Goal: Task Accomplishment & Management: Complete application form

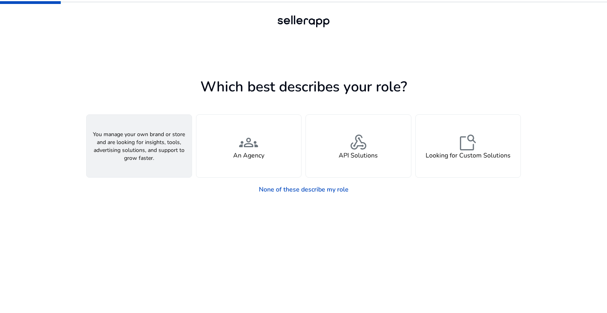
click at [133, 150] on span "person" at bounding box center [139, 142] width 19 height 19
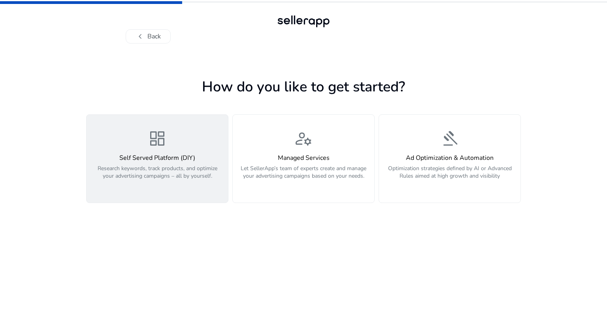
click at [174, 156] on h4 "Self Served Platform (DIY)" at bounding box center [157, 158] width 132 height 8
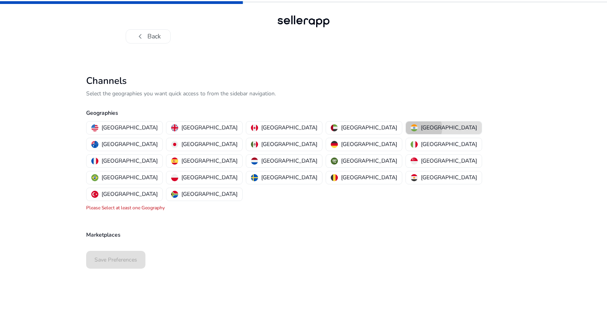
click at [421, 128] on p "[GEOGRAPHIC_DATA]" at bounding box center [449, 127] width 56 height 8
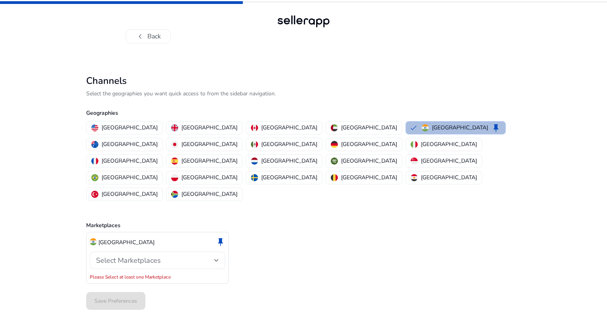
click at [212, 256] on div "Select Marketplaces" at bounding box center [155, 260] width 118 height 9
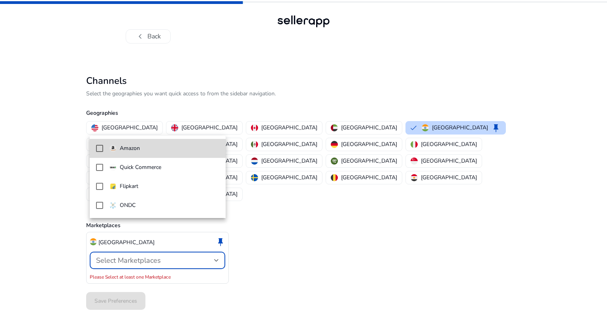
click at [125, 148] on p "Amazon" at bounding box center [130, 148] width 20 height 9
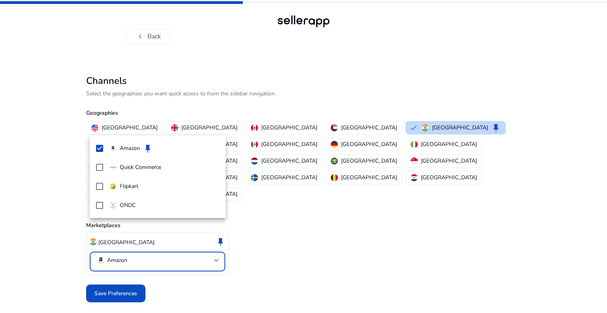
click at [323, 251] on div at bounding box center [303, 156] width 607 height 313
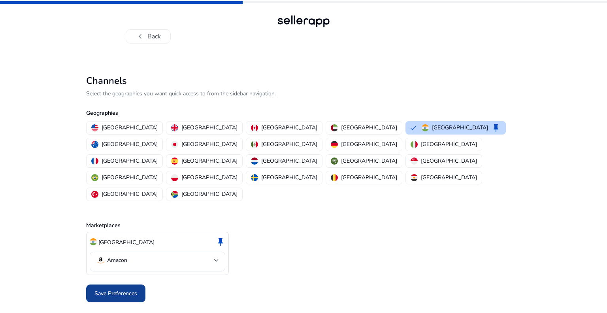
click at [118, 289] on span "Save Preferences" at bounding box center [115, 293] width 43 height 8
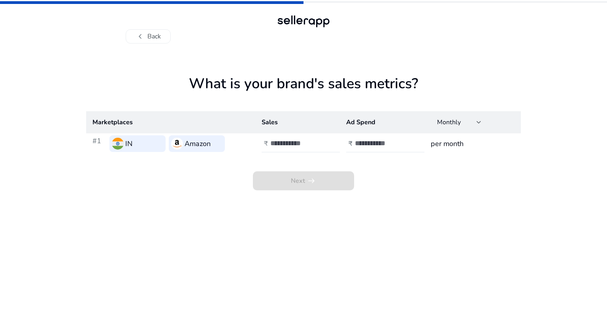
click at [421, 190] on div "Next arrow_right_alt" at bounding box center [303, 172] width 435 height 36
click at [304, 142] on input "number" at bounding box center [296, 143] width 53 height 9
click at [372, 142] on input "number" at bounding box center [381, 143] width 53 height 9
click at [450, 142] on h3 "per month" at bounding box center [473, 143] width 84 height 11
click at [479, 122] on div at bounding box center [479, 122] width 5 height 3
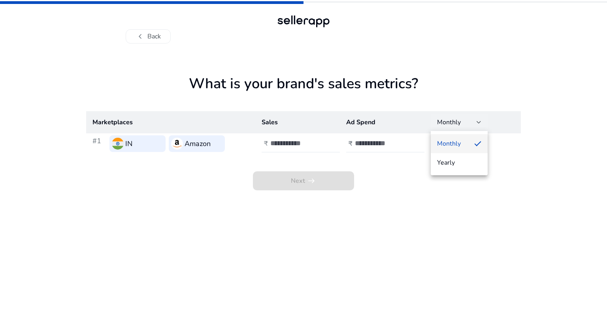
click at [476, 108] on div at bounding box center [303, 156] width 607 height 313
click at [152, 36] on button "chevron_left Back" at bounding box center [148, 36] width 45 height 14
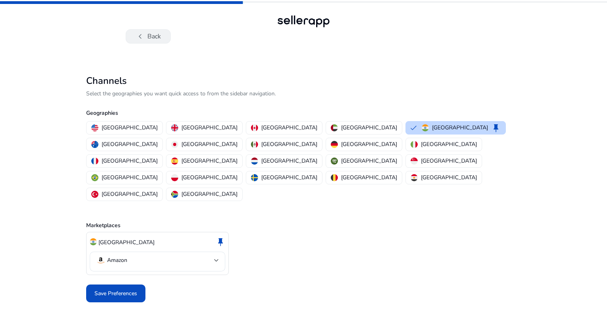
click at [140, 34] on span "chevron_left" at bounding box center [140, 36] width 9 height 9
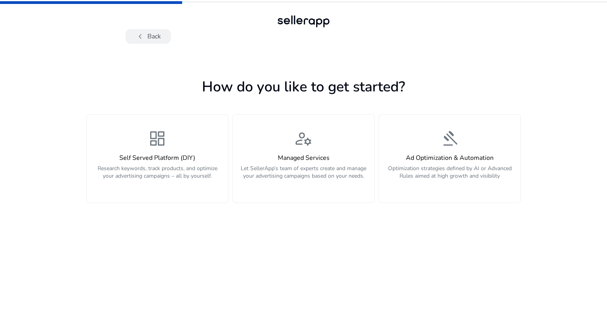
click at [153, 39] on button "chevron_left Back" at bounding box center [148, 36] width 45 height 14
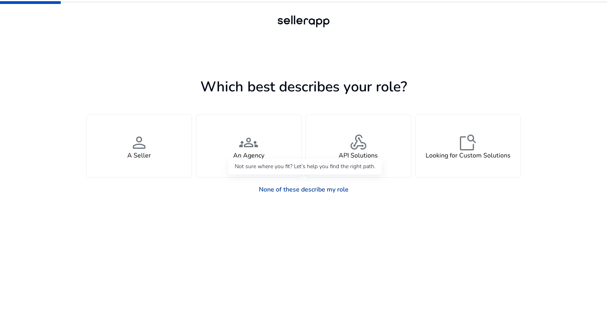
click at [313, 187] on link "None of these describe my role" at bounding box center [304, 189] width 102 height 16
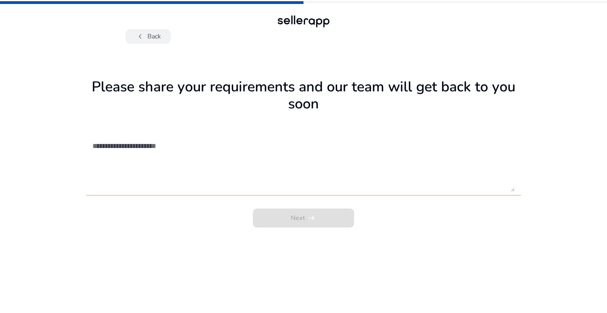
click at [147, 33] on button "chevron_left Back" at bounding box center [148, 36] width 45 height 14
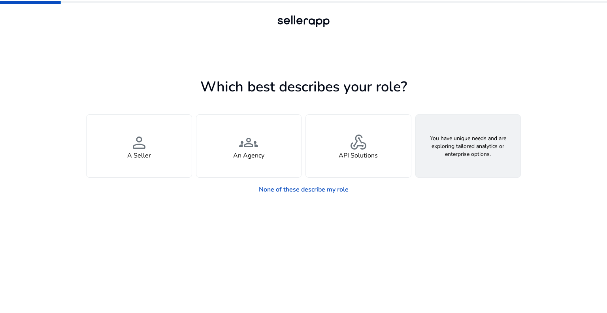
click at [474, 152] on h4 "Looking for Custom Solutions" at bounding box center [468, 156] width 85 height 8
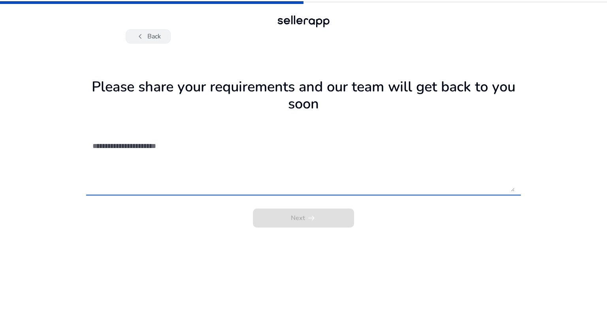
click at [148, 43] on button "chevron_left Back" at bounding box center [148, 36] width 45 height 14
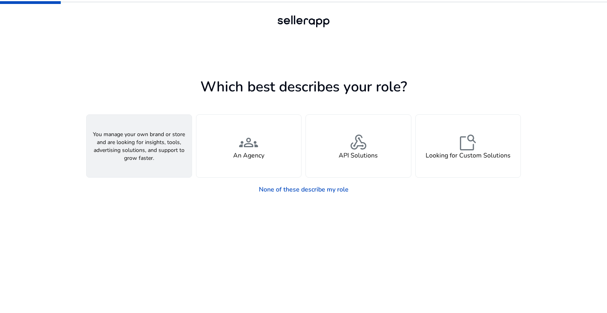
click at [136, 162] on div "person A Seller" at bounding box center [139, 146] width 105 height 62
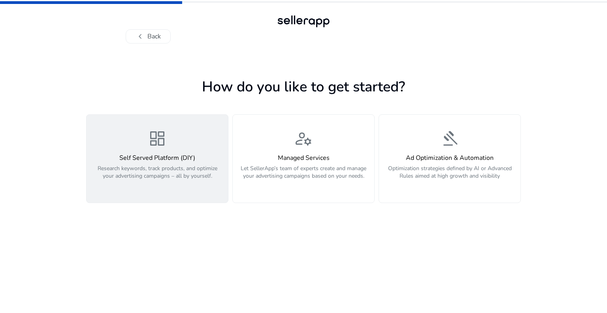
click at [185, 144] on div "dashboard Self Served Platform (DIY) Research keywords, track products, and opt…" at bounding box center [157, 158] width 132 height 59
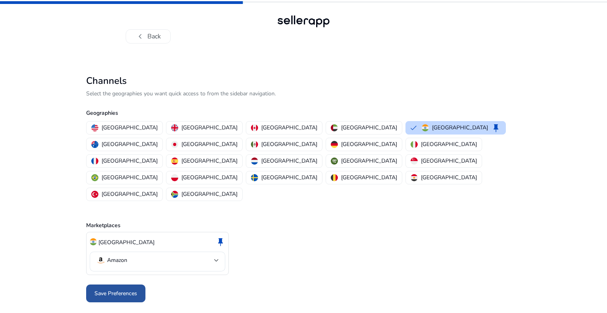
click at [114, 289] on span "Save Preferences" at bounding box center [115, 293] width 43 height 8
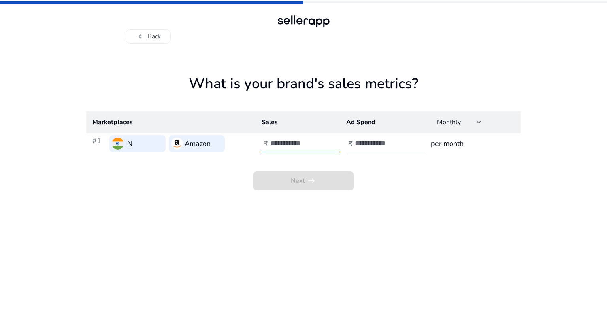
click at [302, 145] on input "number" at bounding box center [296, 143] width 53 height 9
type input "*"
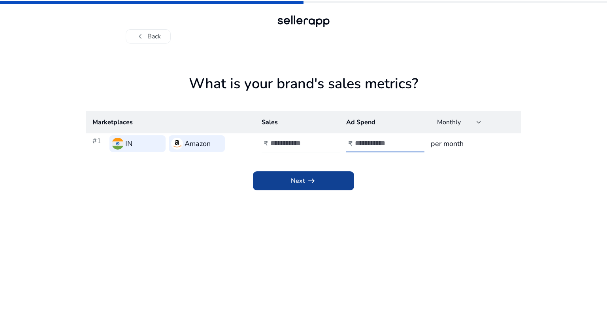
type input "*"
click at [304, 185] on span "Next arrow_right_alt" at bounding box center [303, 180] width 25 height 9
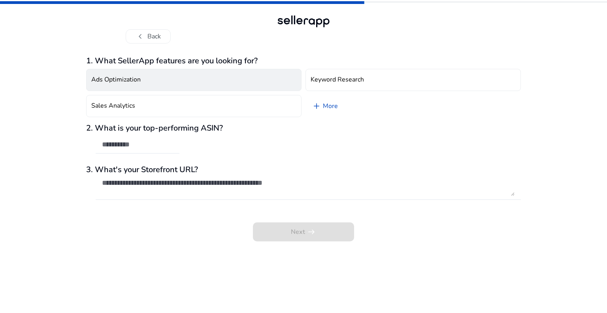
click at [136, 83] on h4 "Ads Optimization" at bounding box center [115, 80] width 49 height 8
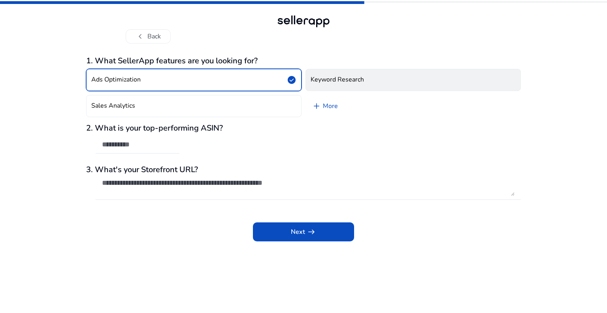
click at [413, 85] on button "Keyword Research" at bounding box center [413, 80] width 215 height 22
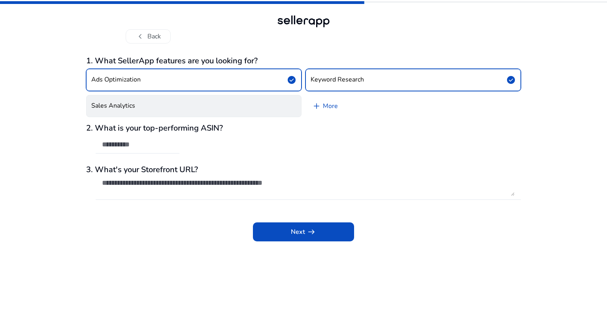
click at [172, 97] on button "Sales Analytics" at bounding box center [193, 106] width 215 height 22
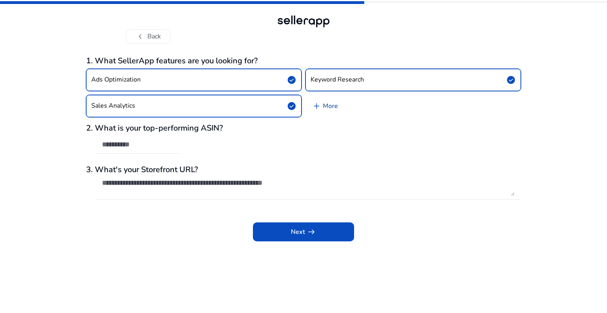
click at [319, 105] on span "add" at bounding box center [316, 105] width 9 height 9
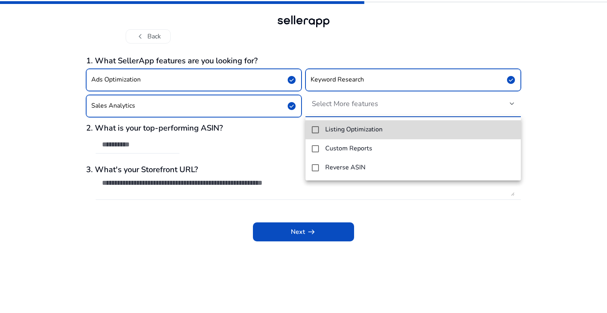
click at [310, 128] on mat-option "Listing Optimization" at bounding box center [413, 129] width 215 height 19
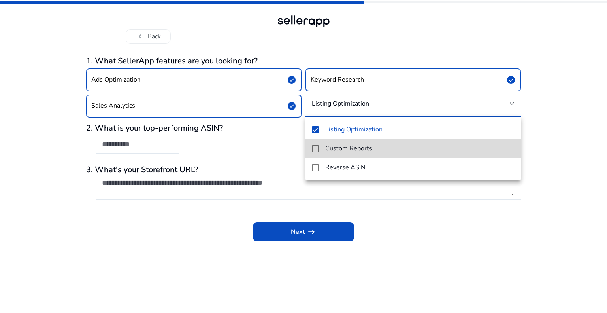
click at [313, 147] on mat-pseudo-checkbox at bounding box center [315, 148] width 7 height 7
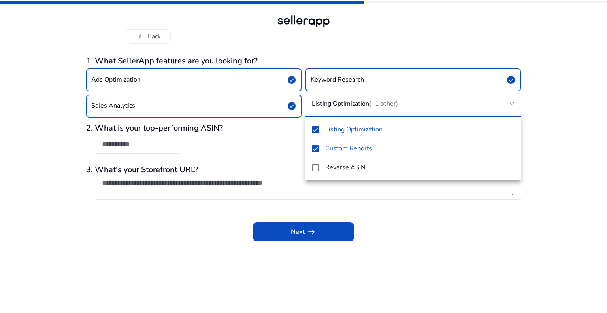
click at [434, 218] on div at bounding box center [303, 156] width 607 height 313
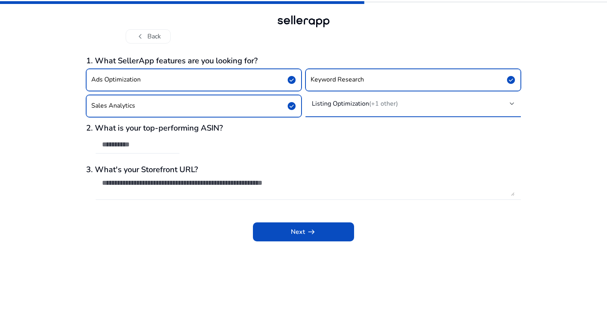
click at [330, 101] on h4 "Listing Optimization (+1 other)" at bounding box center [355, 104] width 86 height 8
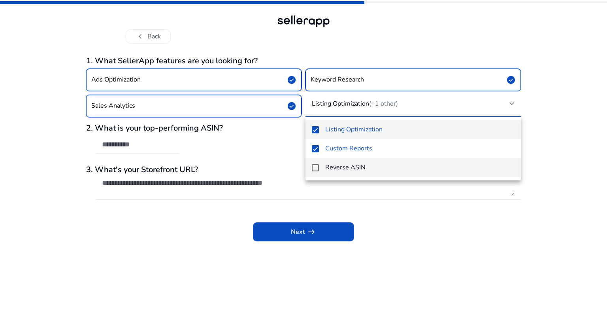
click at [318, 168] on mat-pseudo-checkbox at bounding box center [315, 167] width 7 height 7
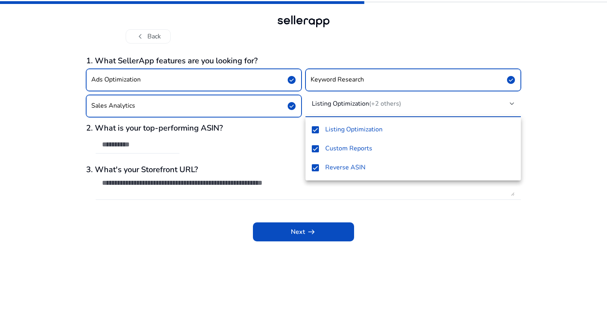
click at [237, 141] on div at bounding box center [303, 156] width 607 height 313
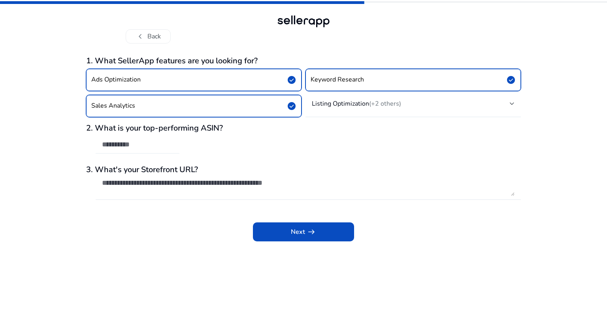
click at [137, 146] on input "text" at bounding box center [137, 144] width 71 height 9
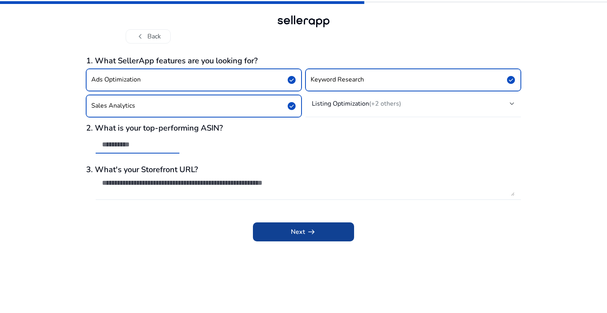
click at [289, 232] on span at bounding box center [303, 231] width 101 height 19
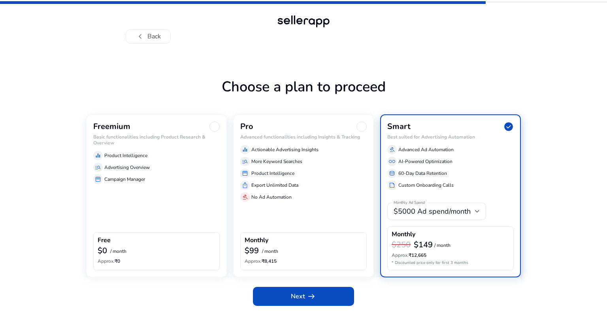
click at [136, 174] on div "storefront Campaign Manager" at bounding box center [156, 178] width 127 height 9
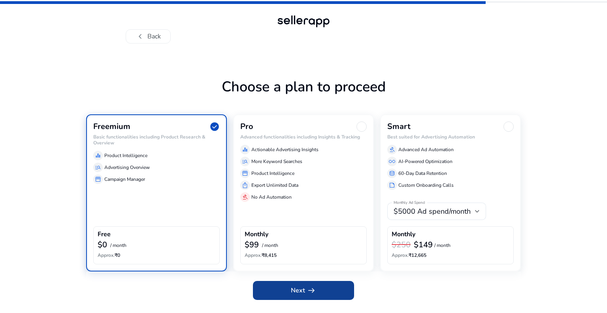
click at [304, 297] on span at bounding box center [303, 290] width 101 height 19
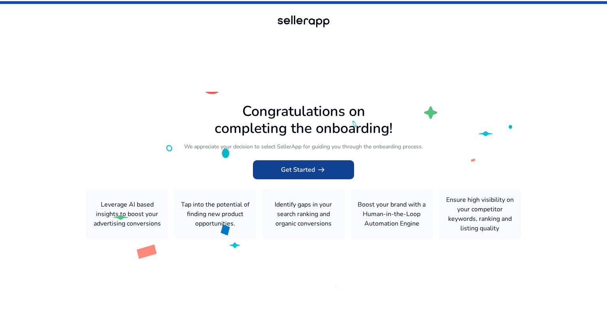
click at [313, 167] on span "Get Started arrow_right_alt" at bounding box center [303, 169] width 45 height 9
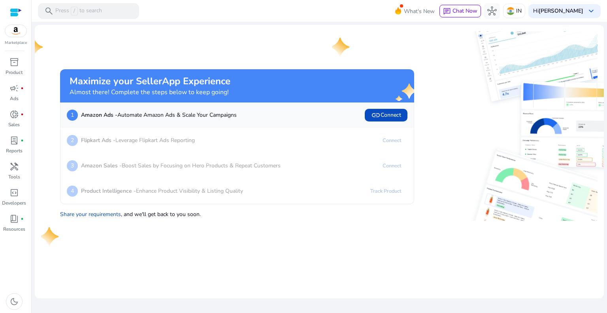
click at [14, 9] on div at bounding box center [16, 12] width 12 height 9
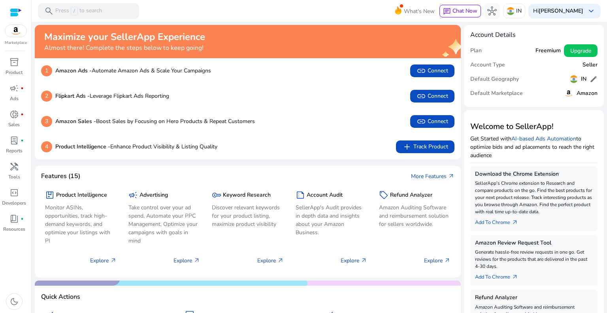
click at [97, 70] on p "Amazon Ads - Automate Amazon Ads & Scale Your Campaigns" at bounding box center [133, 70] width 156 height 8
click at [136, 150] on p "Product Intelligence - Enhance Product Visibility & Listing Quality" at bounding box center [136, 146] width 162 height 8
click at [13, 38] on div "Marketplace" at bounding box center [15, 23] width 31 height 46
click at [14, 32] on img at bounding box center [15, 31] width 21 height 12
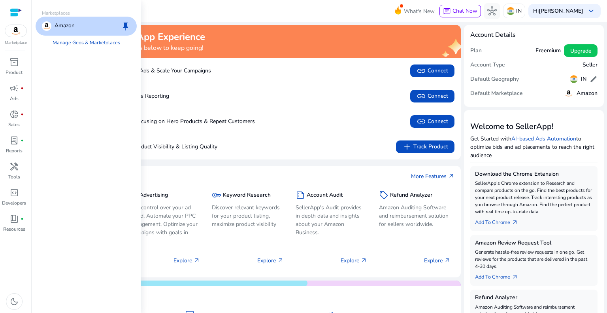
click at [53, 28] on div "Amazon" at bounding box center [58, 25] width 33 height 9
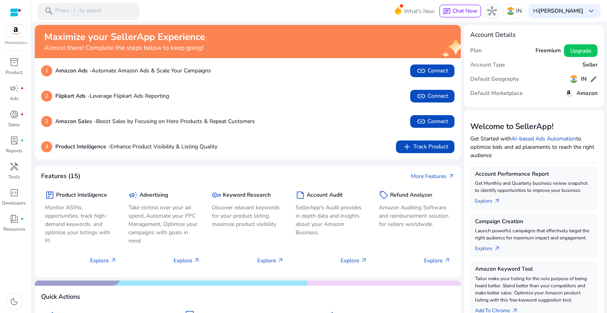
click at [111, 15] on div "search Press / to search" at bounding box center [88, 11] width 101 height 16
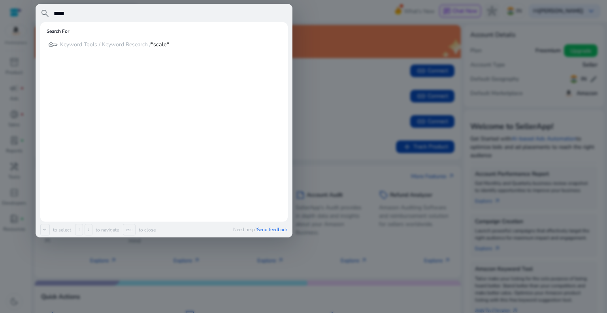
type input "*****"
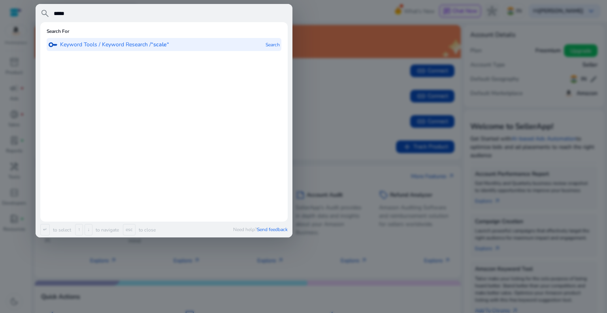
click at [163, 41] on b "“scale“" at bounding box center [160, 45] width 18 height 8
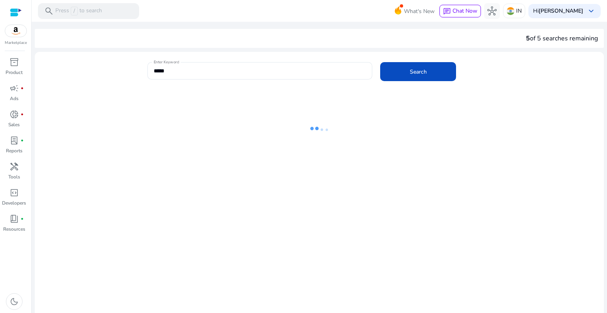
click at [13, 12] on div at bounding box center [16, 12] width 12 height 9
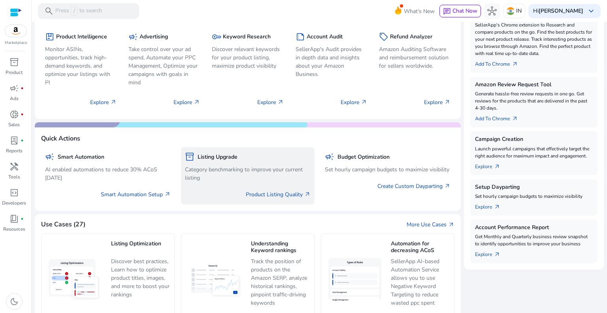
scroll to position [370, 0]
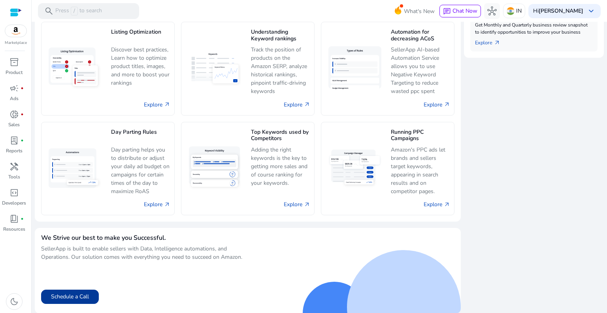
click at [69, 296] on button "Schedule a Call" at bounding box center [70, 296] width 58 height 14
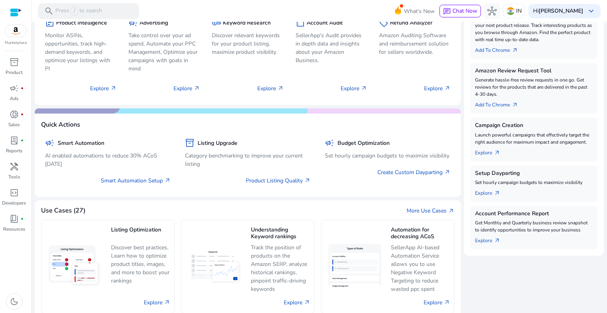
scroll to position [0, 0]
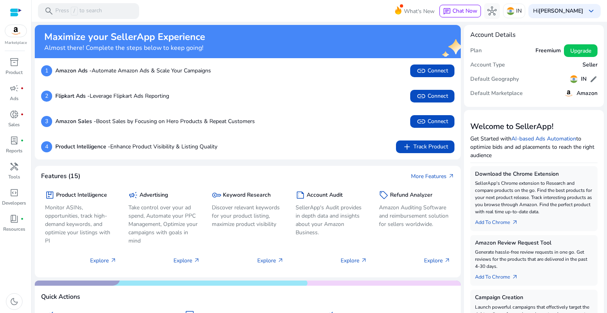
click at [286, 83] on div "1 Amazon Ads - Automate Amazon Ads & Scale Your Campaigns link Connect" at bounding box center [248, 70] width 426 height 25
